Goal: Find specific page/section: Find specific page/section

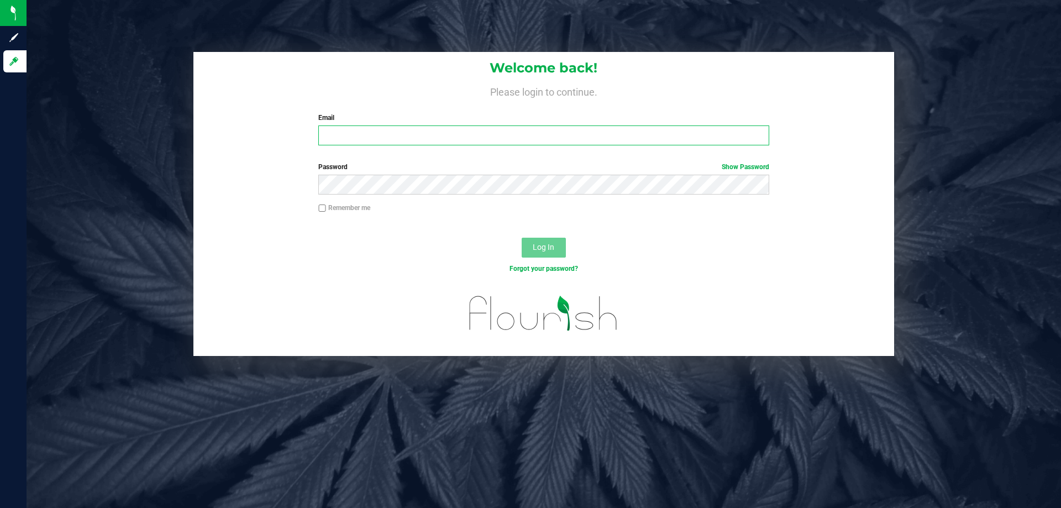
click at [369, 136] on input "Email" at bounding box center [543, 135] width 450 height 20
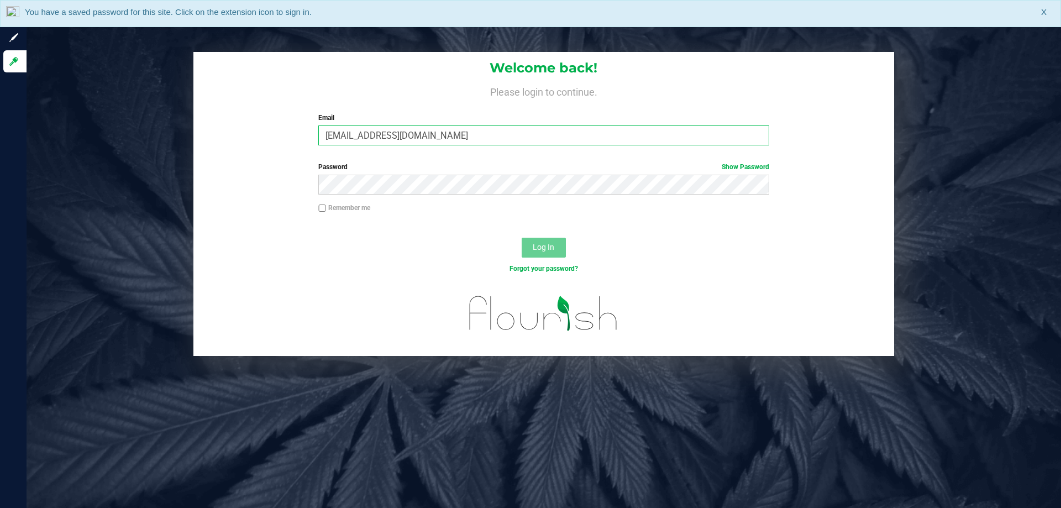
type input "[EMAIL_ADDRESS][DOMAIN_NAME]"
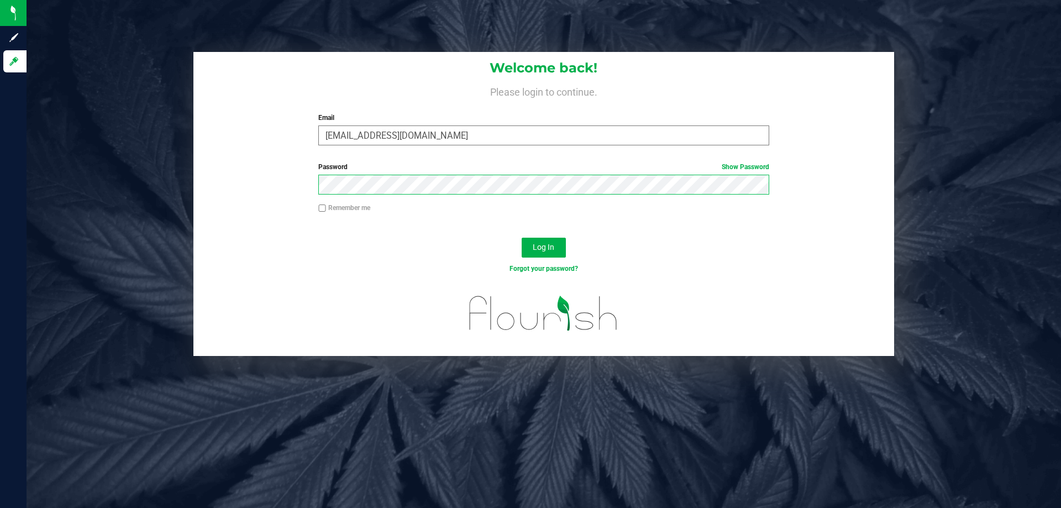
click at [521, 238] on button "Log In" at bounding box center [543, 248] width 44 height 20
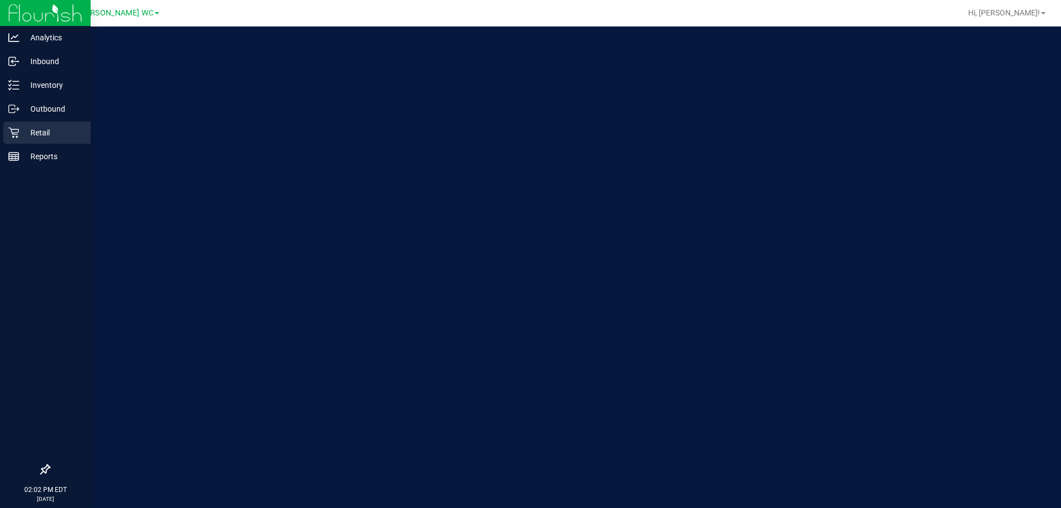
click at [28, 138] on p "Retail" at bounding box center [52, 132] width 66 height 13
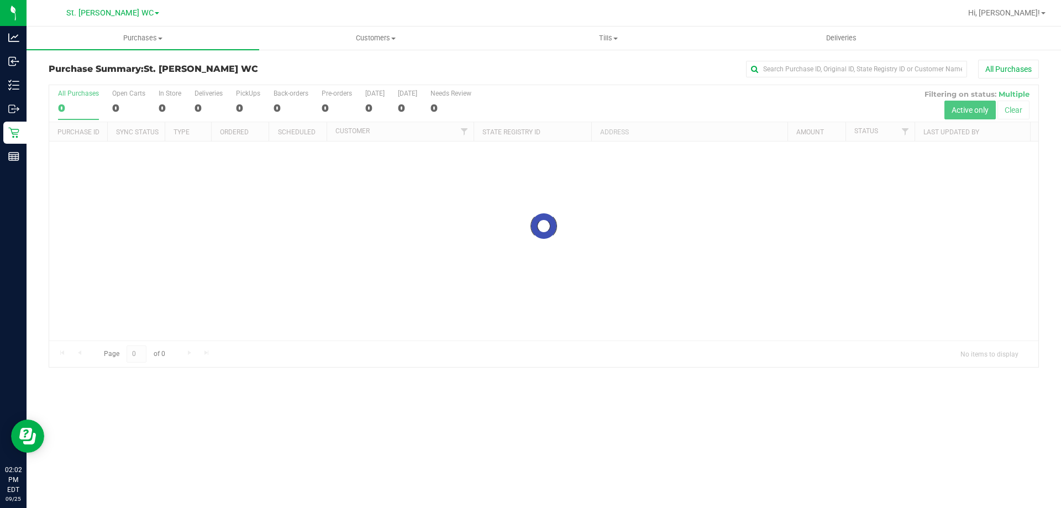
click at [30, 64] on div "Purchase Summary: St. [PERSON_NAME] WC All Purchases Loading... All Purchases 0…" at bounding box center [544, 214] width 1034 height 330
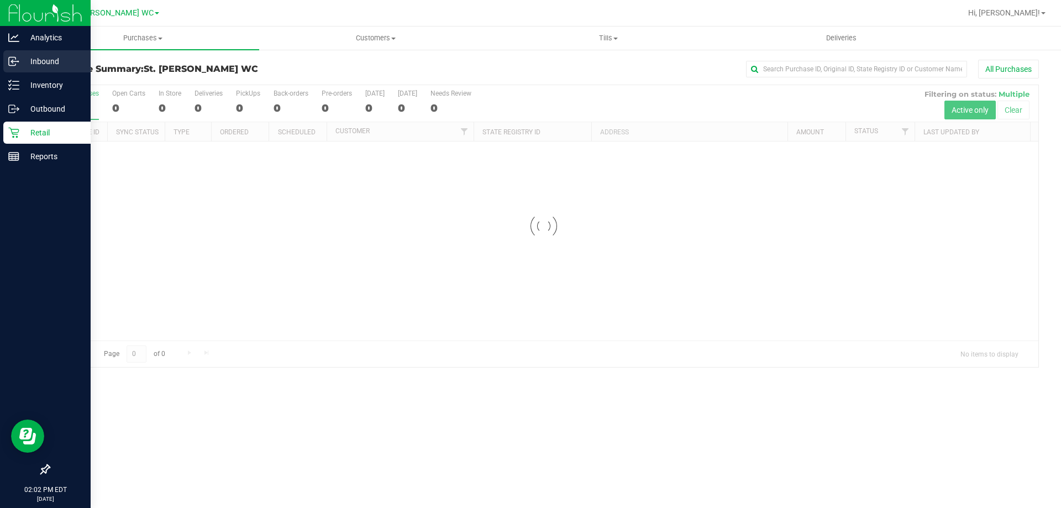
click at [18, 59] on icon at bounding box center [13, 61] width 11 height 11
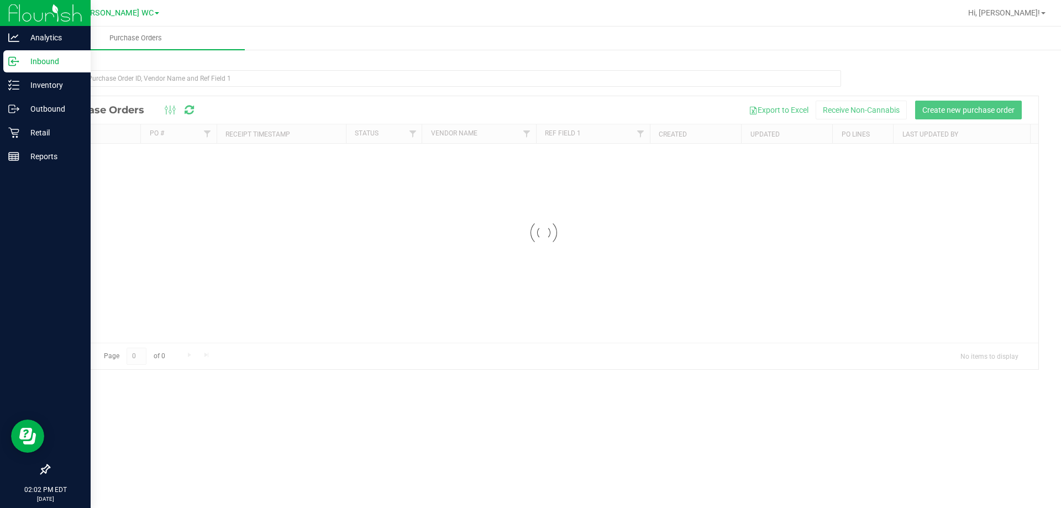
click at [18, 59] on icon at bounding box center [13, 61] width 11 height 11
